Goal: Transaction & Acquisition: Book appointment/travel/reservation

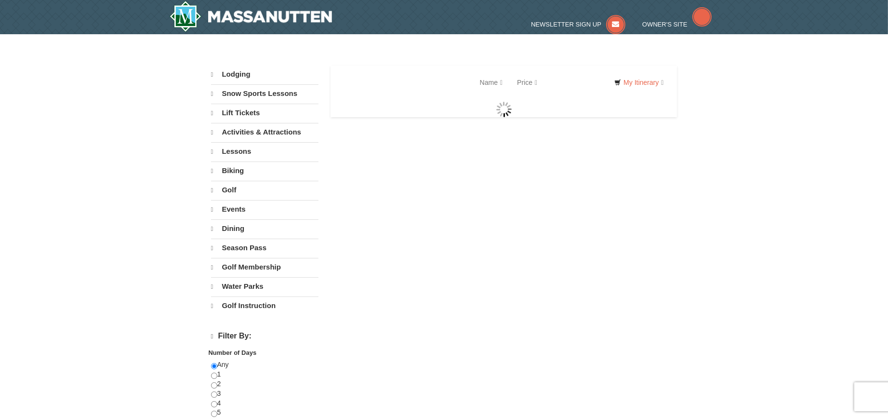
select select "9"
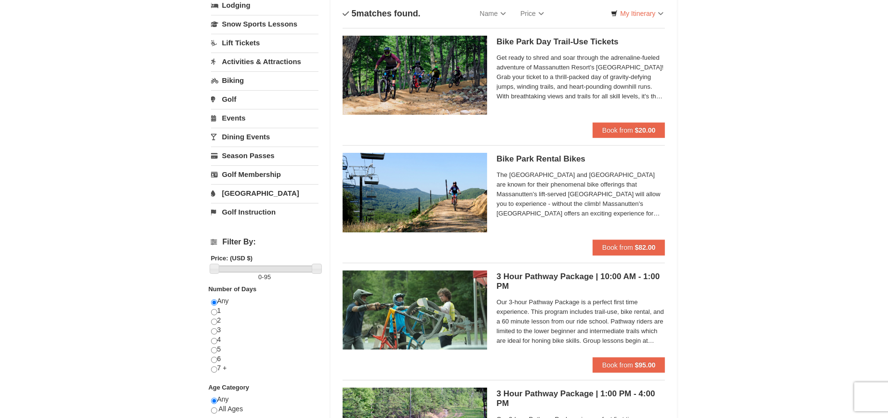
scroll to position [64, 0]
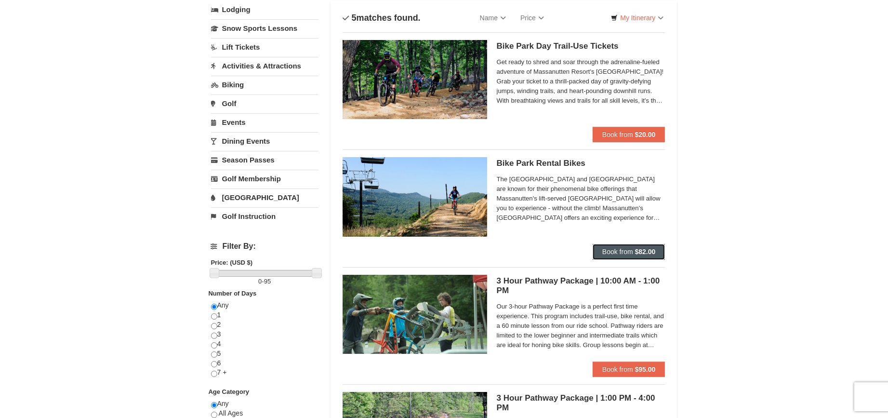
click at [614, 250] on span "Book from" at bounding box center [617, 252] width 31 height 8
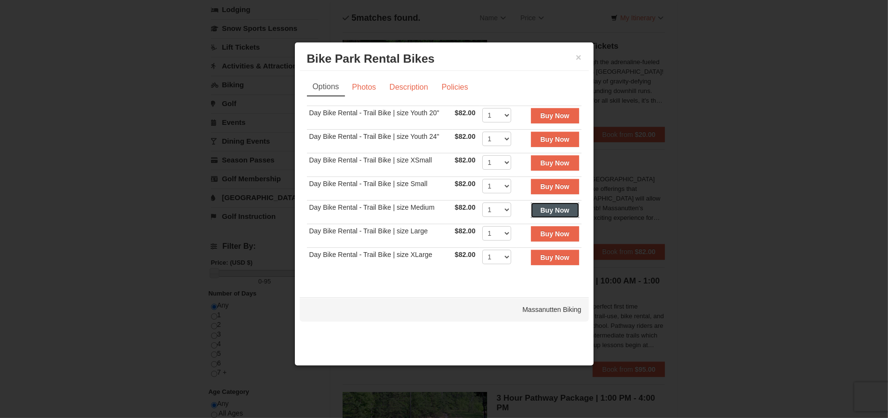
click at [559, 209] on strong "Buy Now" at bounding box center [555, 210] width 29 height 8
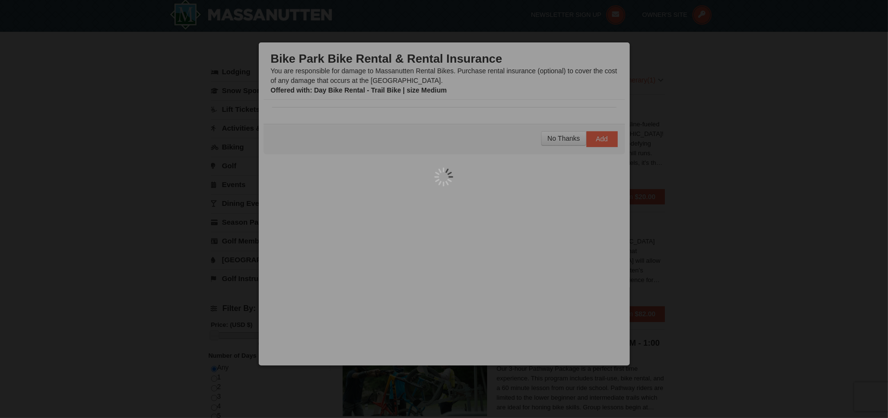
scroll to position [2, 0]
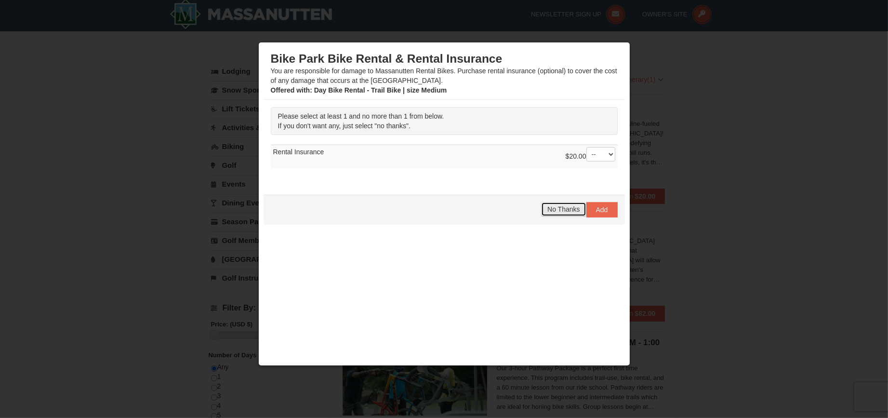
click at [562, 212] on button "No Thanks" at bounding box center [563, 209] width 45 height 14
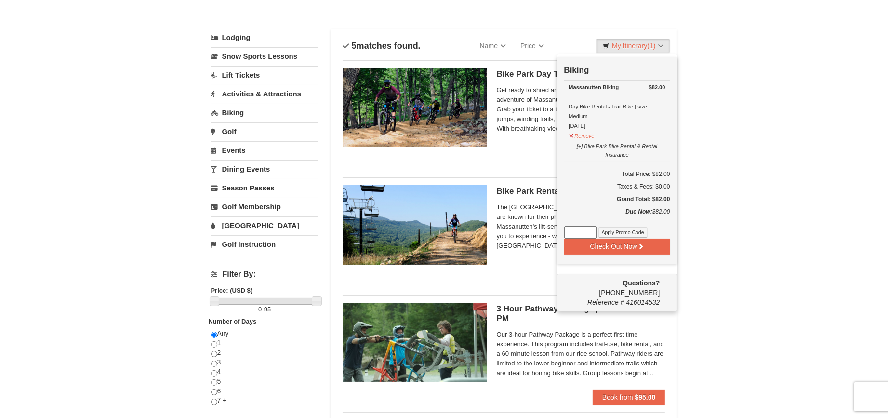
scroll to position [28, 0]
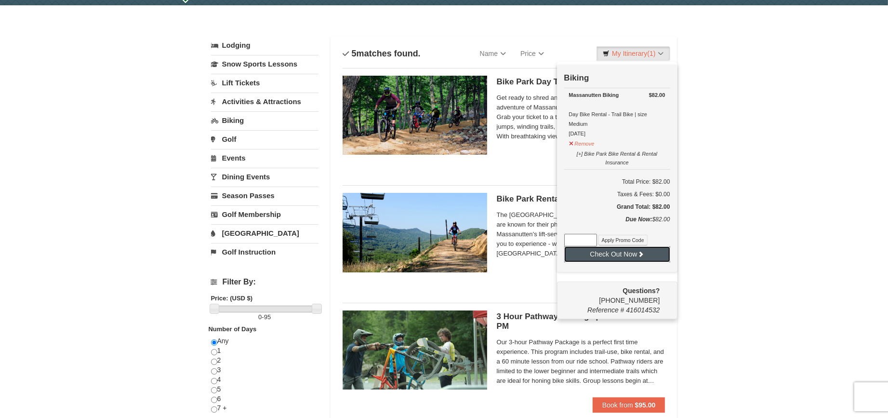
click at [611, 255] on button "Check Out Now" at bounding box center [617, 253] width 106 height 15
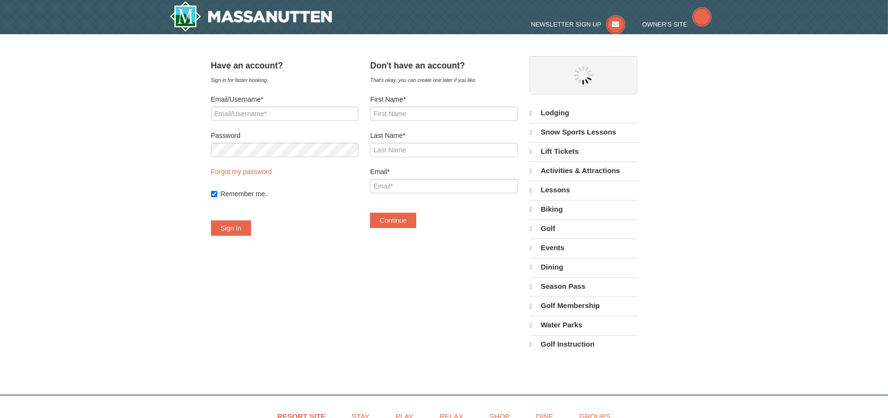
select select "9"
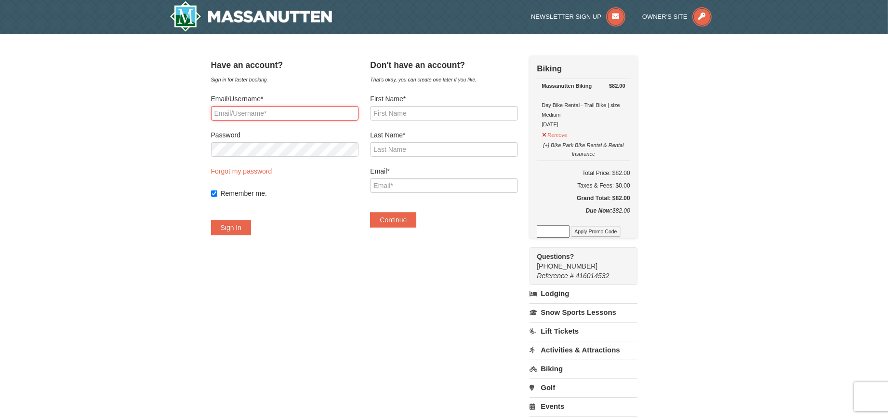
click at [242, 113] on input "Email/Username*" at bounding box center [284, 113] width 147 height 14
type input "todd.c.hanke@gmail.com"
click at [243, 230] on button "Sign In" at bounding box center [231, 227] width 40 height 15
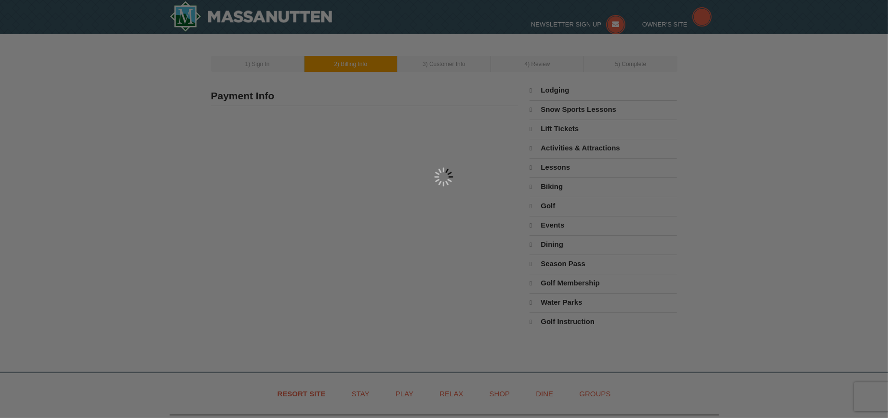
select select "9"
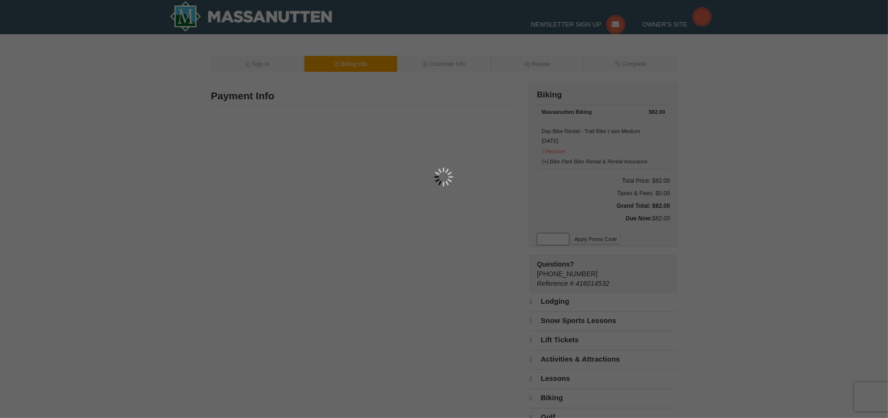
type input "[PERSON_NAME]"
type input "[STREET_ADDRESS]"
type input "Grandy"
type input "27939"
type input "252"
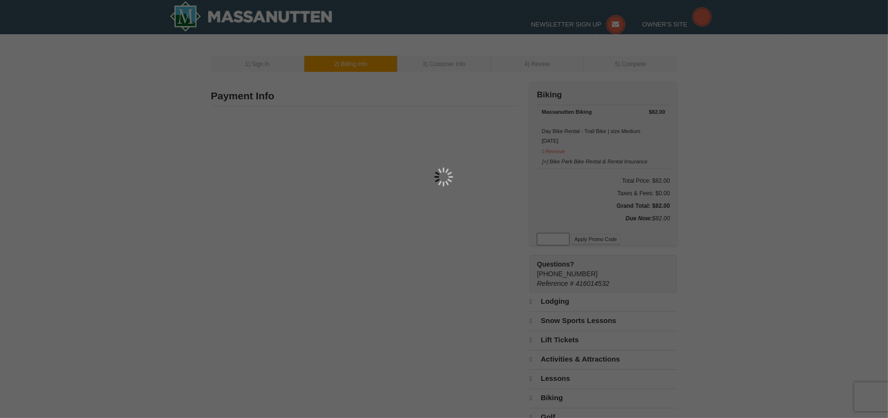
type input "302"
type input "1577"
type input "[PERSON_NAME][EMAIL_ADDRESS][PERSON_NAME][DOMAIN_NAME]"
select select "NC"
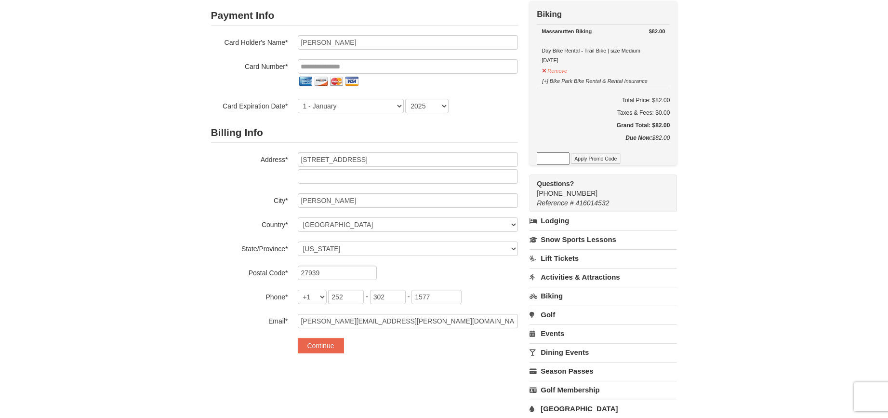
scroll to position [13, 0]
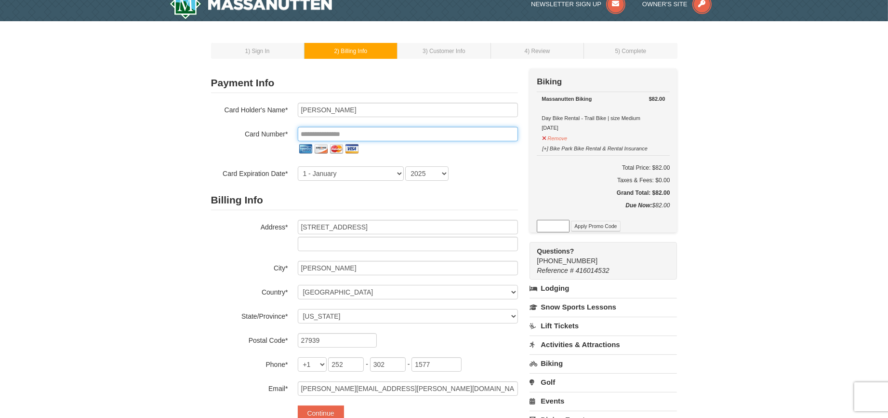
click at [341, 132] on input "tel" at bounding box center [408, 134] width 220 height 14
type input "**********"
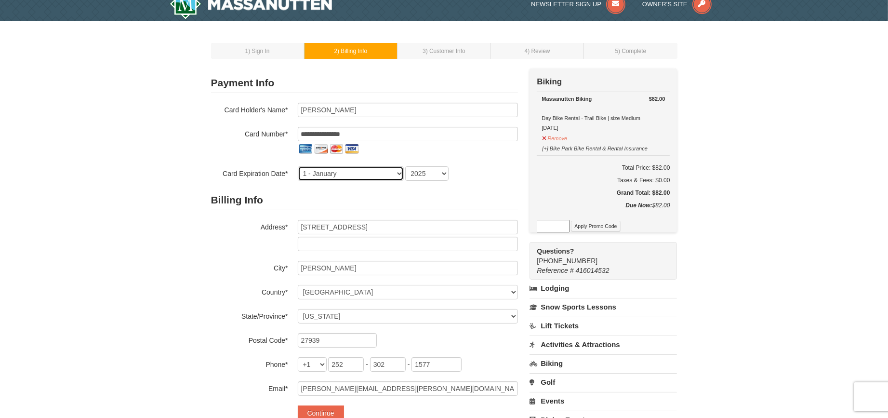
select select "5"
select select "2030"
click at [168, 263] on div "1 ) Sign In 2 ) Billing Info 3 ) Customer Info ) Review ×" at bounding box center [444, 278] width 888 height 514
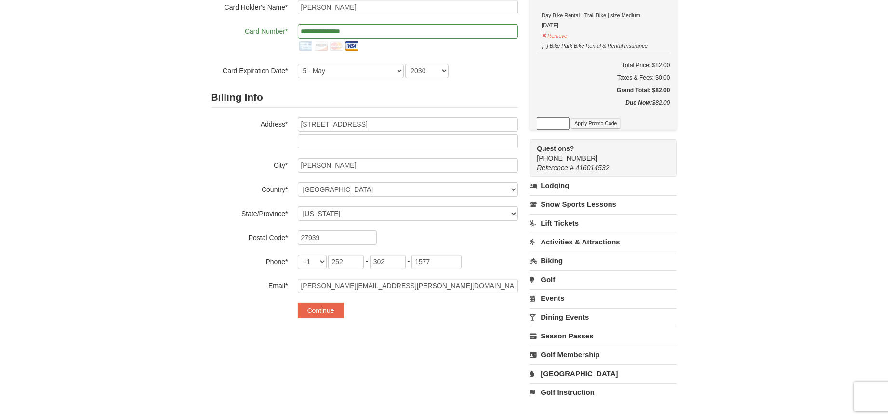
scroll to position [115, 0]
click at [319, 307] on button "Continue" at bounding box center [321, 310] width 46 height 15
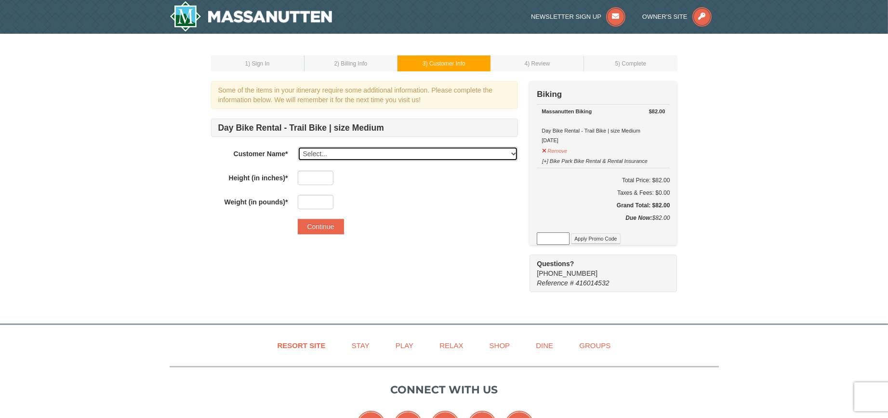
click at [402, 153] on select "Select... Todd Hanke Add New..." at bounding box center [408, 154] width 220 height 14
select select "25725568"
click at [298, 147] on select "Select... Todd Hanke Add New..." at bounding box center [408, 154] width 220 height 14
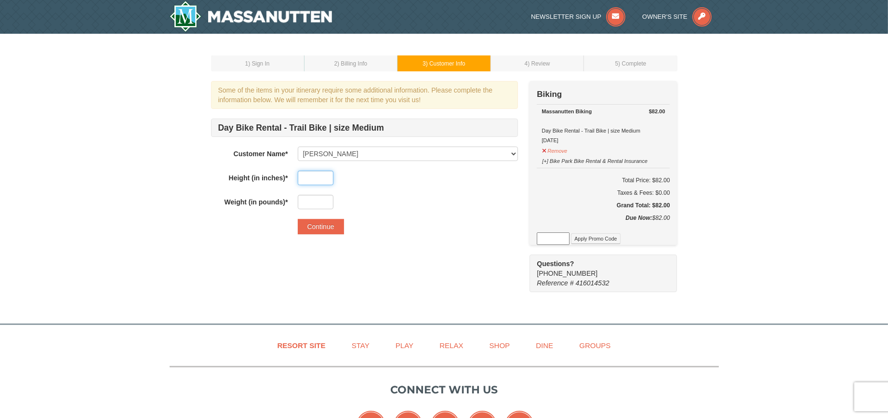
click at [312, 179] on input "text" at bounding box center [316, 178] width 36 height 14
type input "67"
click at [358, 190] on div "Day Bike Rental - Trail Bike | size Medium Customer Name* Select... Todd Hanke …" at bounding box center [364, 164] width 307 height 91
click at [310, 199] on input "text" at bounding box center [316, 202] width 36 height 14
type input "192"
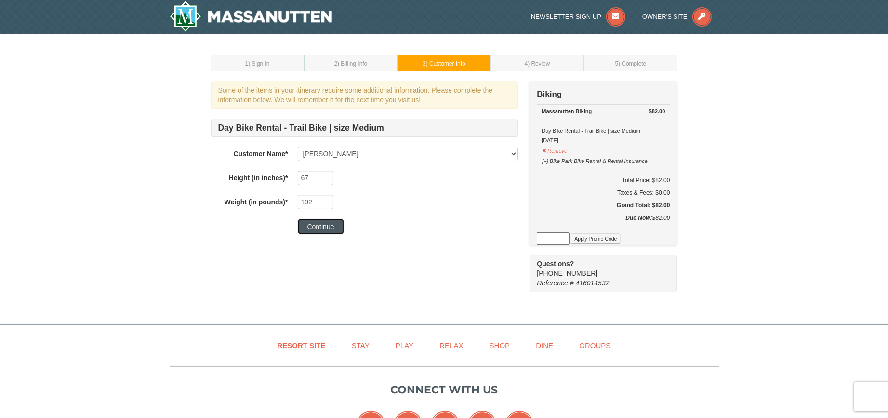
click at [319, 227] on button "Continue" at bounding box center [321, 226] width 46 height 15
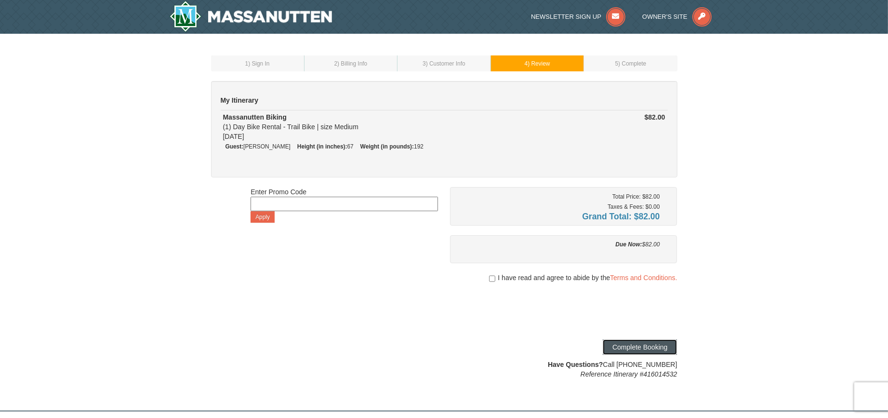
click at [656, 347] on button "Complete Booking" at bounding box center [640, 346] width 74 height 15
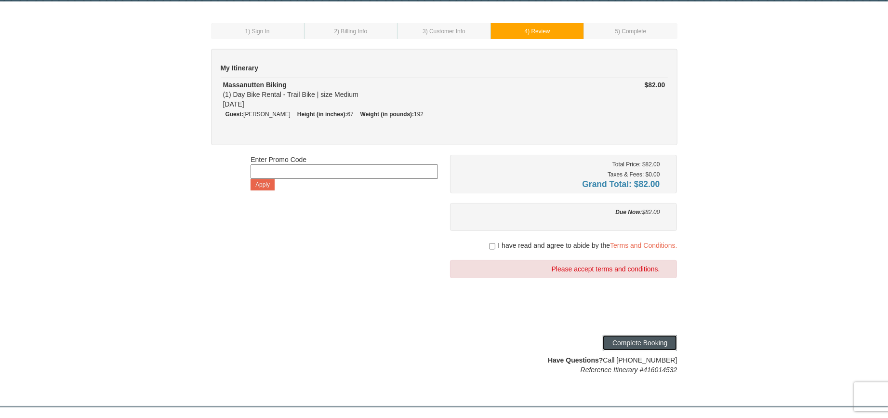
scroll to position [38, 0]
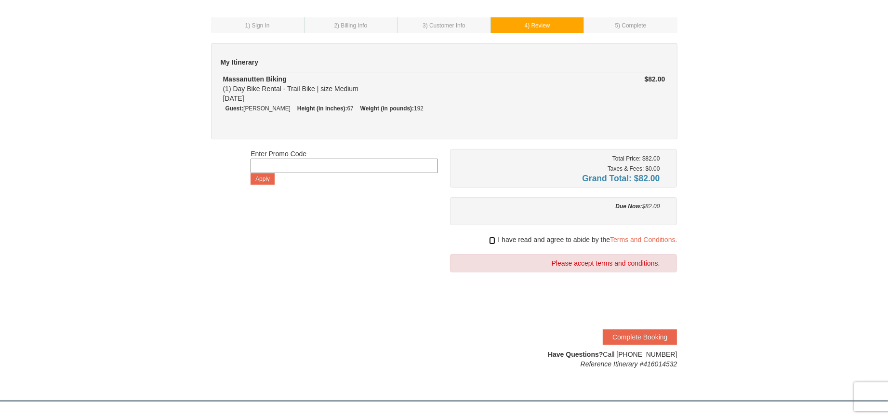
click at [491, 238] on input "checkbox" at bounding box center [492, 241] width 6 height 8
checkbox input "true"
click at [635, 334] on button "Complete Booking" at bounding box center [640, 336] width 74 height 15
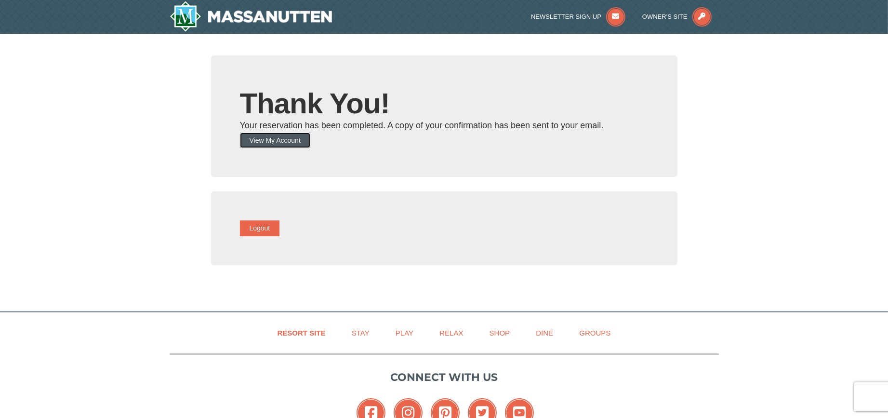
drag, startPoint x: 294, startPoint y: 140, endPoint x: 218, endPoint y: 145, distance: 75.8
click at [293, 140] on button "View My Account" at bounding box center [275, 140] width 70 height 15
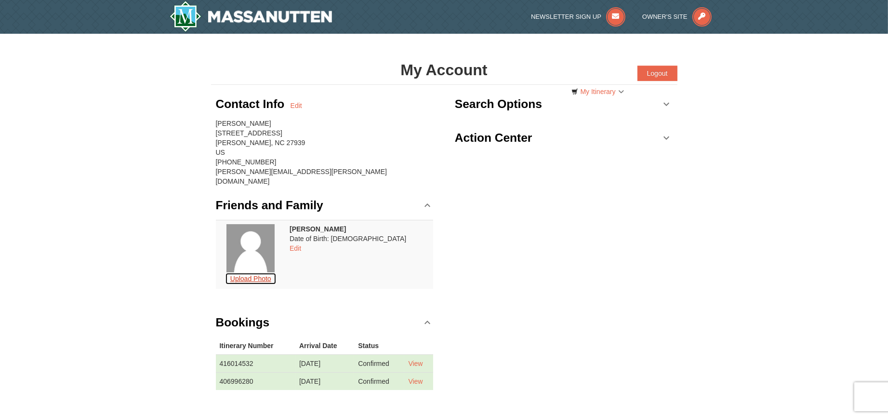
click at [259, 272] on button "Upload Photo" at bounding box center [251, 278] width 52 height 13
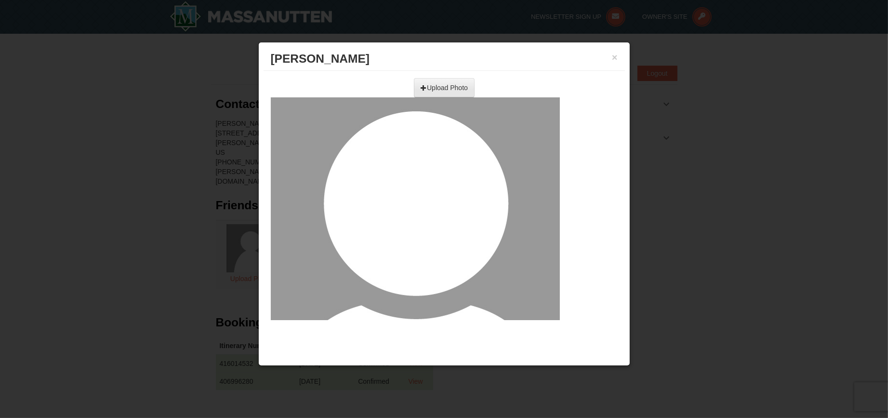
click at [440, 87] on input "file" at bounding box center [339, 84] width 274 height 14
click at [614, 57] on button "×" at bounding box center [615, 58] width 6 height 10
